Goal: Transaction & Acquisition: Purchase product/service

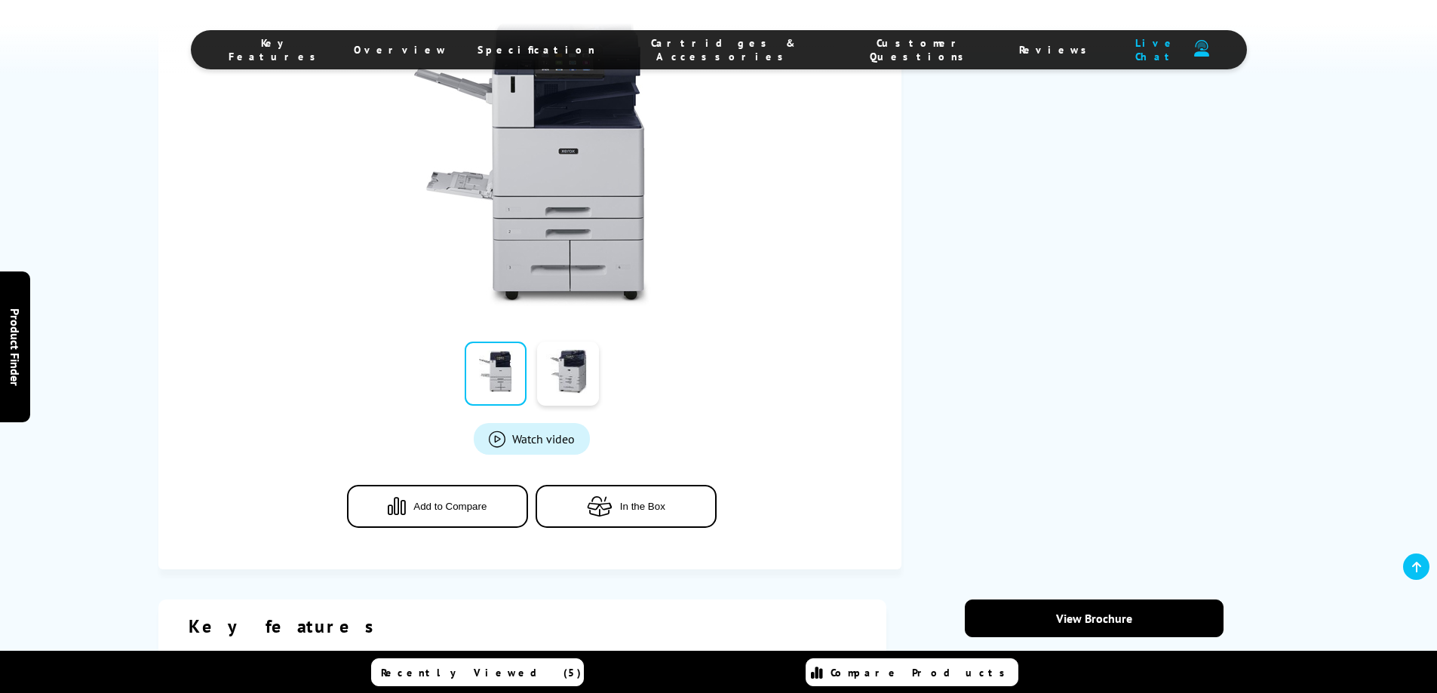
scroll to position [679, 0]
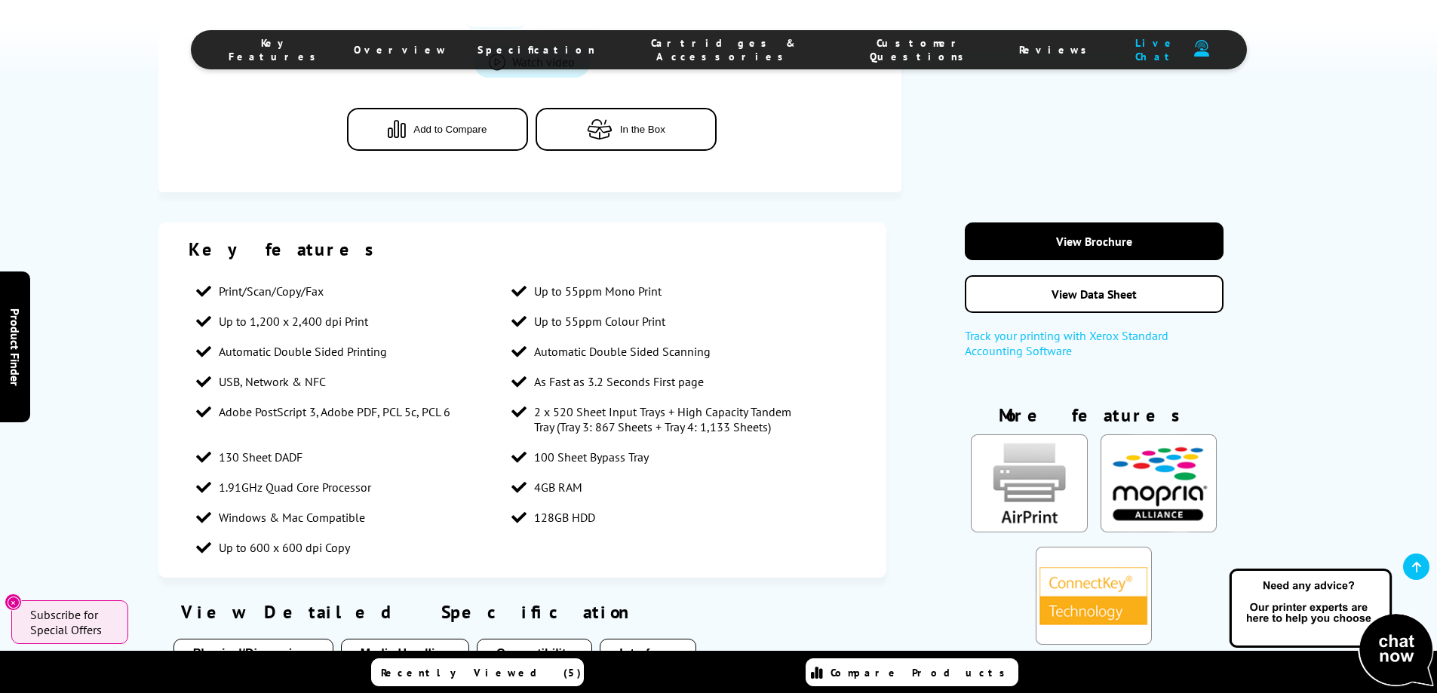
click at [693, 48] on span "Cartridges & Accessories" at bounding box center [725, 49] width 198 height 27
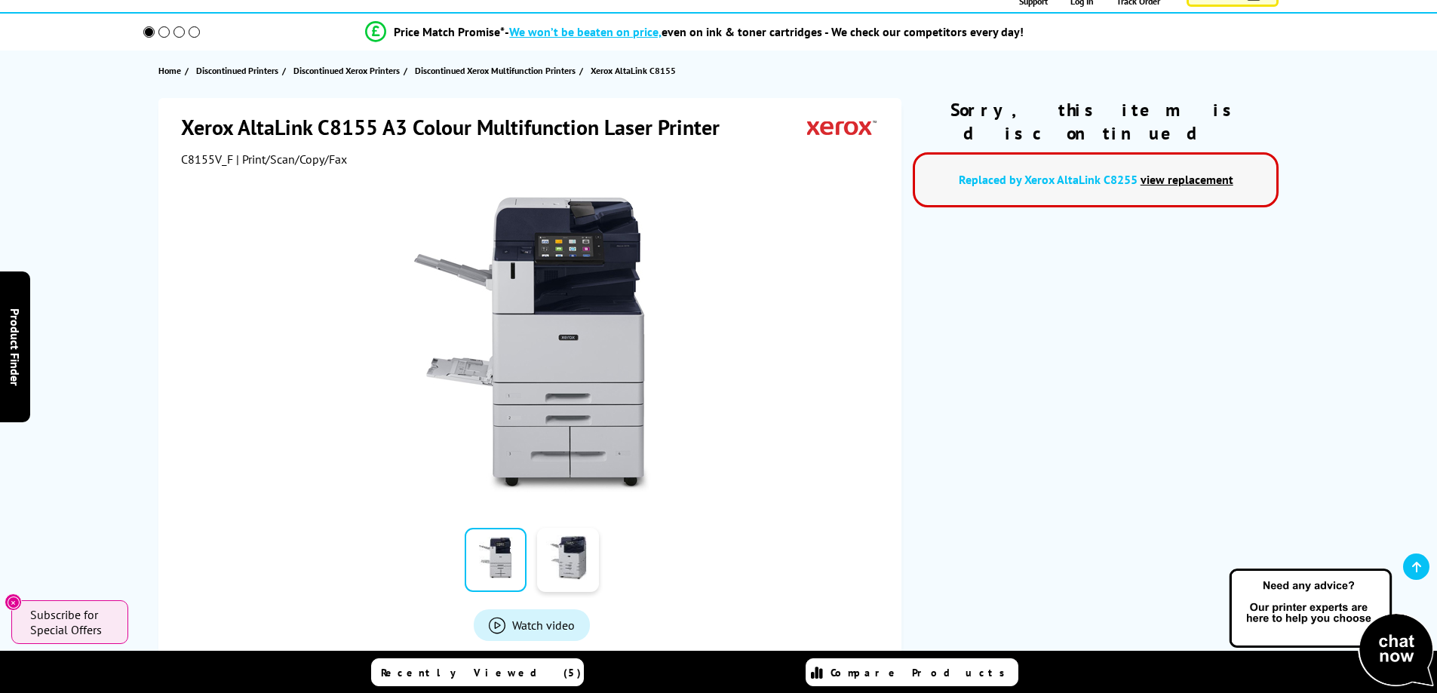
scroll to position [0, 0]
